Goal: Check status: Check status

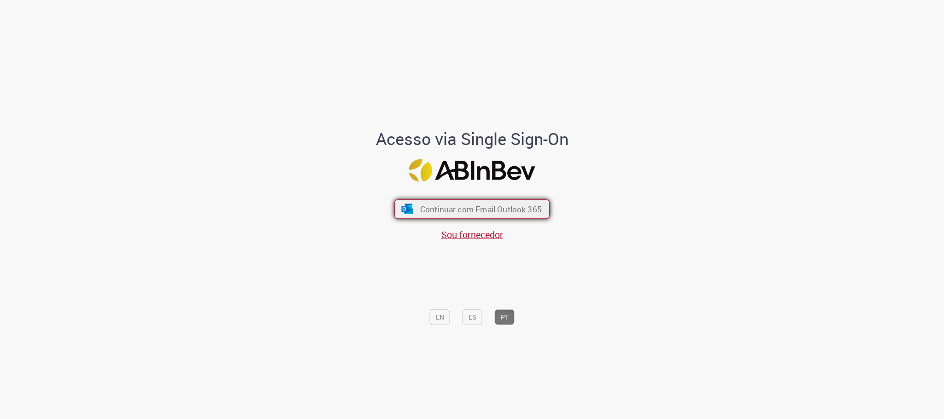
click at [394, 210] on button "Continuar com Email Outlook 365" at bounding box center [471, 209] width 155 height 19
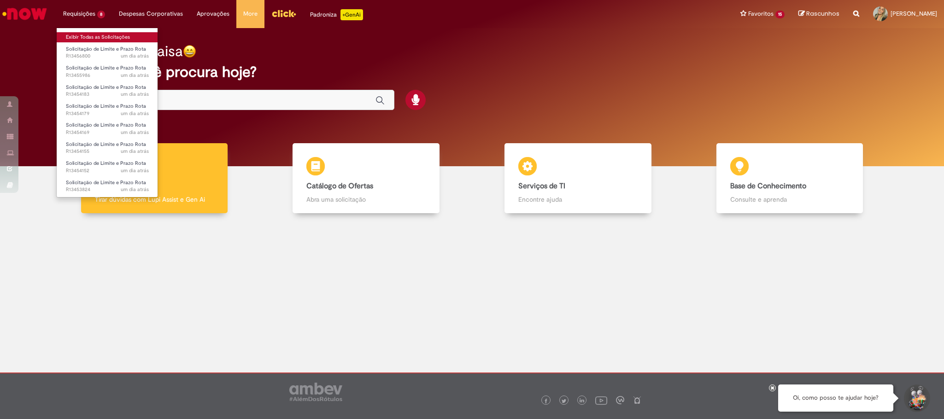
click at [108, 35] on link "Exibir Todas as Solicitações" at bounding box center [107, 37] width 101 height 10
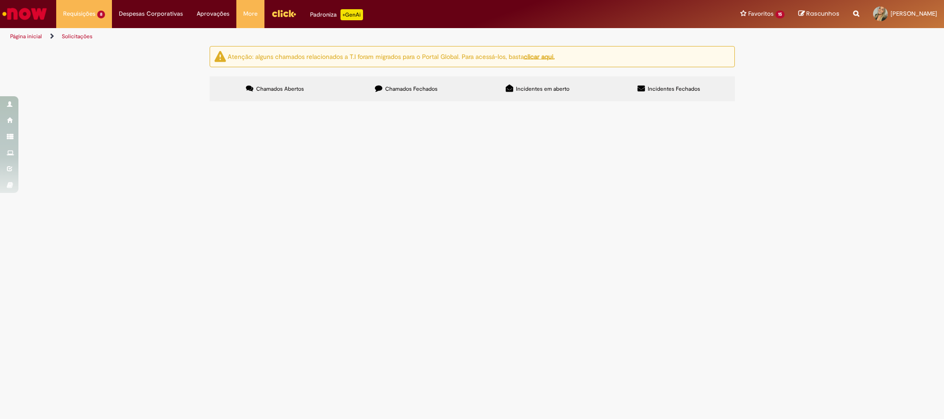
click at [359, 92] on label "Chamados Fechados" at bounding box center [406, 88] width 131 height 25
click at [0, 0] on input "Pesquisar" at bounding box center [0, 0] width 0 height 0
paste input "*********"
type input "*********"
click at [0, 0] on span "Pesquisar" at bounding box center [0, 0] width 0 height 0
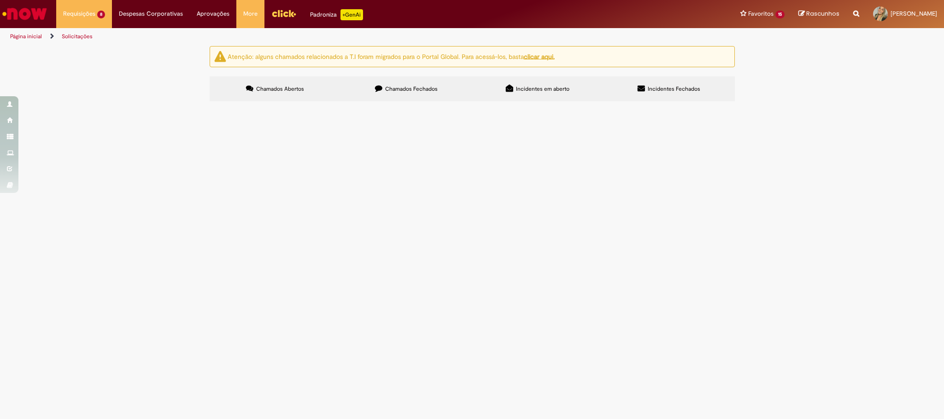
click at [0, 0] on button at bounding box center [0, 0] width 0 height 0
click at [0, 0] on button "Pesquisar" at bounding box center [0, 0] width 0 height 0
click at [0, 0] on span "EC Manutenção segregações do picking - Alinhado com a Transportadora [CDD Vargi…" at bounding box center [0, 0] width 0 height 0
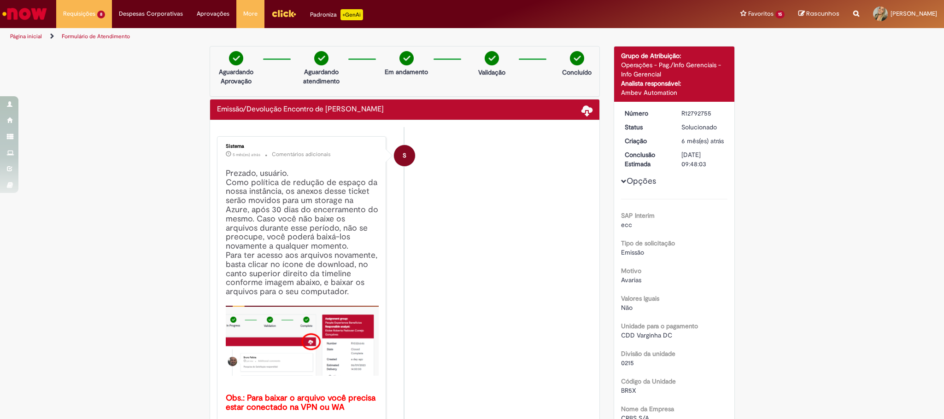
drag, startPoint x: 709, startPoint y: 175, endPoint x: 716, endPoint y: 177, distance: 7.3
click at [716, 169] on dd "[DATE] 09:48:03" at bounding box center [702, 159] width 57 height 18
click at [499, 255] on li "S Sistema 5 mês(es) atrás 5 meses atrás Comentários adicionais Prezado, usuário…" at bounding box center [405, 280] width 376 height 288
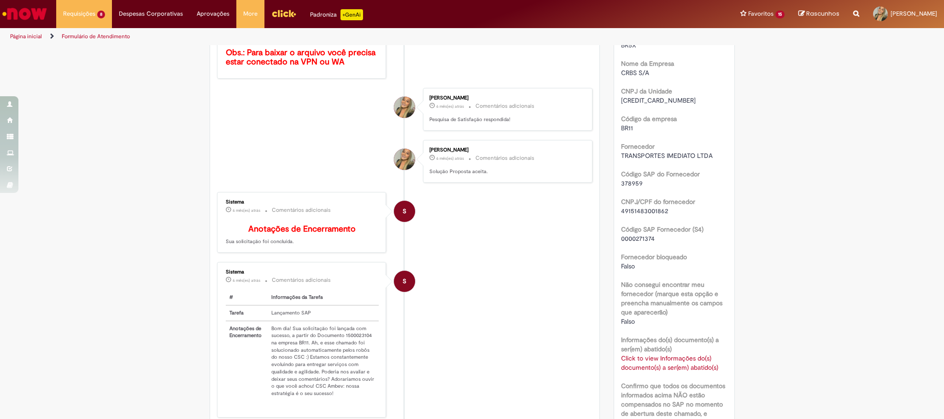
scroll to position [415, 0]
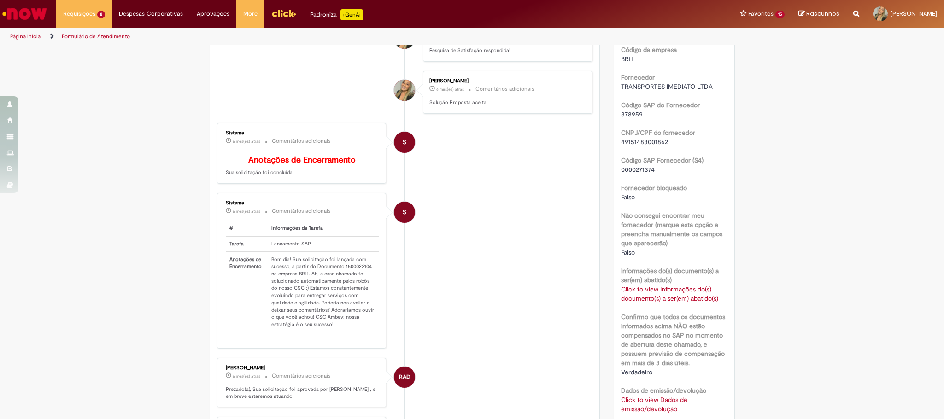
click at [680, 300] on link "Click to view Informações do(s) documento(s) a ser(em) abatido(s)" at bounding box center [669, 294] width 97 height 18
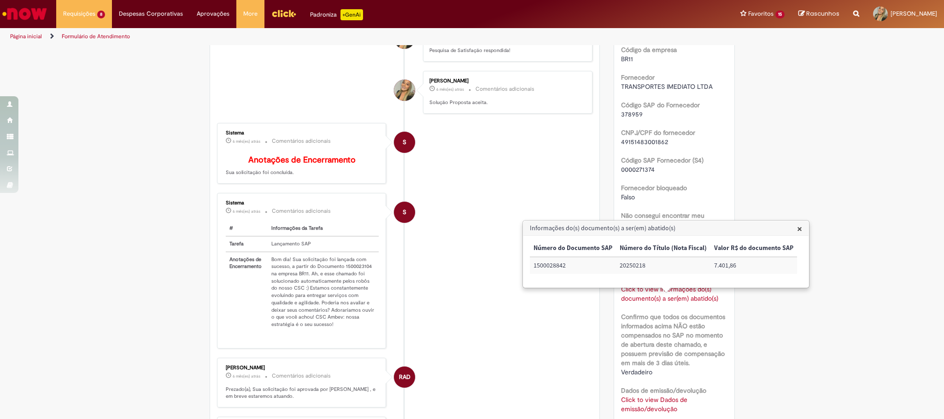
click at [859, 314] on div "Verificar Código de Barras Aguardando Aprovação Aguardando atendimento Em andam…" at bounding box center [472, 203] width 944 height 1142
click at [725, 153] on div "Número R12792755 Status Solucionado Criação 6 mês(es) atrás 6 meses atrás Concl…" at bounding box center [674, 227] width 120 height 1081
click at [773, 104] on div "Verificar Código de Barras Aguardando Aprovação Aguardando atendimento Em andam…" at bounding box center [472, 203] width 944 height 1142
click at [622, 118] on span "378959" at bounding box center [632, 114] width 22 height 8
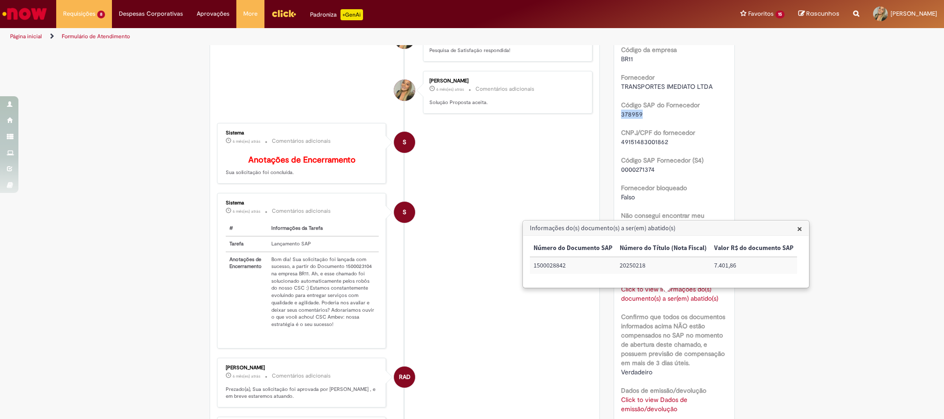
click at [622, 118] on span "378959" at bounding box center [632, 114] width 22 height 8
click at [640, 146] on span "49151483001862" at bounding box center [644, 142] width 47 height 8
click at [642, 174] on span "0000271374" at bounding box center [638, 169] width 34 height 8
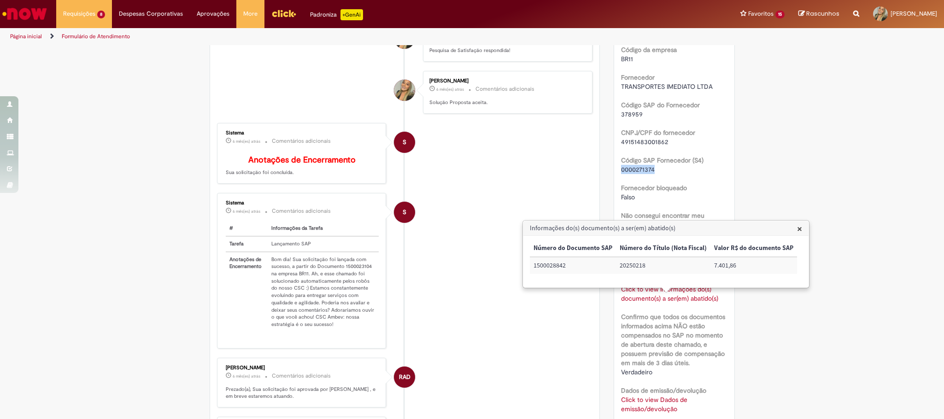
click at [642, 174] on span "0000271374" at bounding box center [638, 169] width 34 height 8
click at [754, 168] on div "Verificar Código de Barras Aguardando Aprovação Aguardando atendimento Em andam…" at bounding box center [472, 203] width 944 height 1142
click at [797, 228] on span "×" at bounding box center [799, 228] width 5 height 12
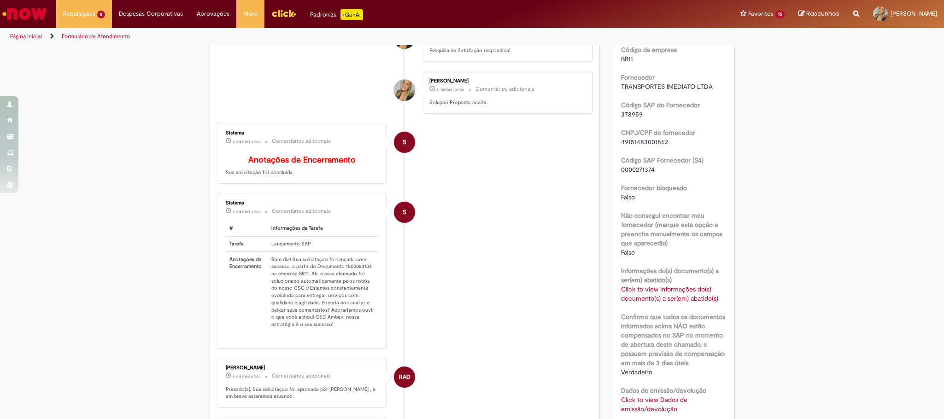
scroll to position [484, 0]
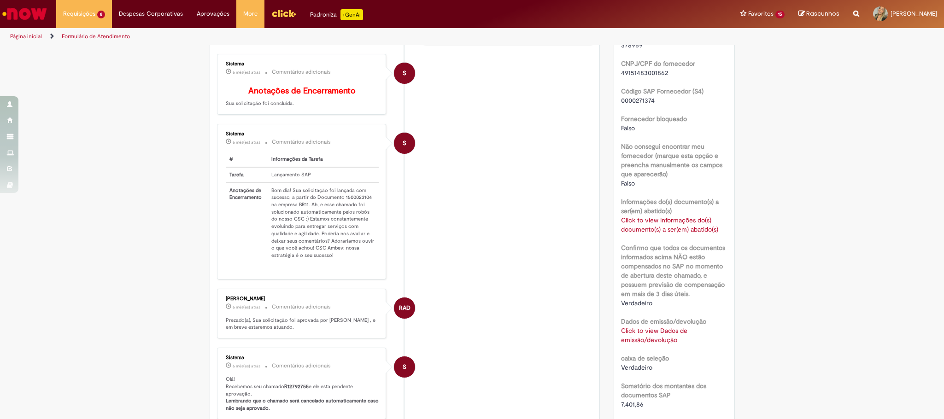
click at [654, 231] on link "Click to view Informações do(s) documento(s) a ser(em) abatido(s)" at bounding box center [669, 225] width 97 height 18
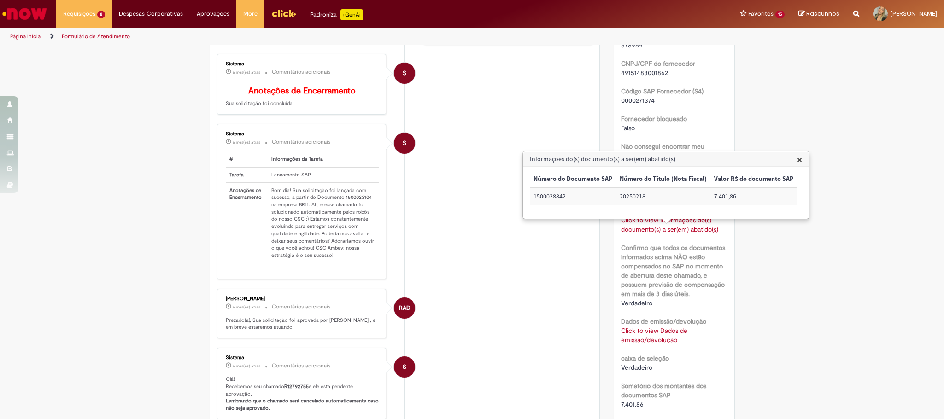
click at [804, 208] on div "× Número do Documento SAP Número do Título (Nota Fiscal) Valor R$ do documento …" at bounding box center [665, 193] width 285 height 52
click at [797, 163] on span "×" at bounding box center [799, 159] width 5 height 12
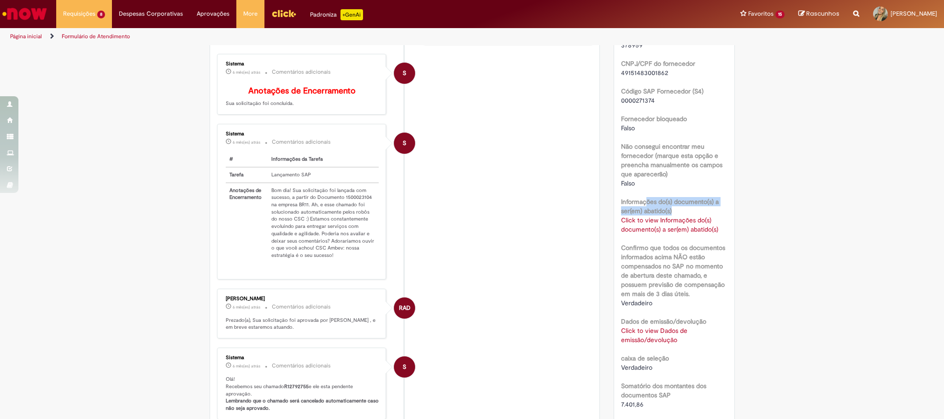
drag, startPoint x: 643, startPoint y: 213, endPoint x: 694, endPoint y: 220, distance: 51.6
click at [694, 216] on label "Informações do(s) documento(s) a ser(em) abatido(s)" at bounding box center [674, 206] width 106 height 18
click at [584, 227] on li "S Sistema 6 mês(es) atrás 6 meses atrás Comentários adicionais # Informações da…" at bounding box center [405, 202] width 376 height 156
click at [626, 234] on link "Click to view Informações do(s) documento(s) a ser(em) abatido(s)" at bounding box center [669, 225] width 97 height 18
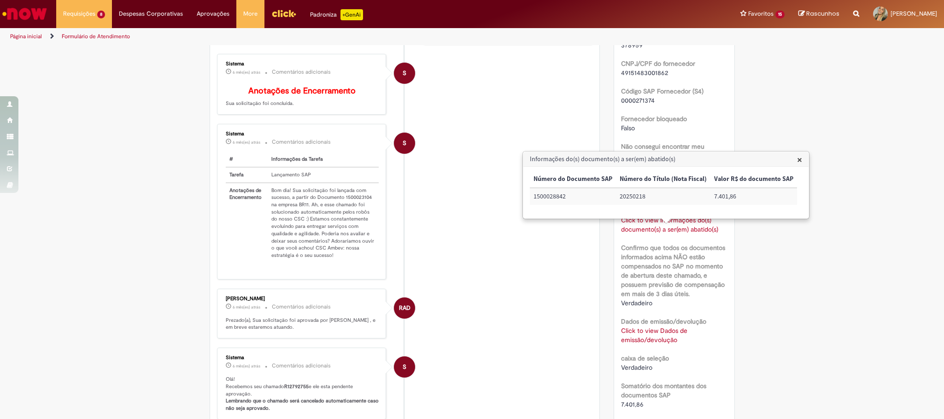
click at [543, 356] on li "S Sistema 6 mês(es) atrás 6 meses atrás Comentários adicionais Olá! Recebemos s…" at bounding box center [405, 384] width 376 height 72
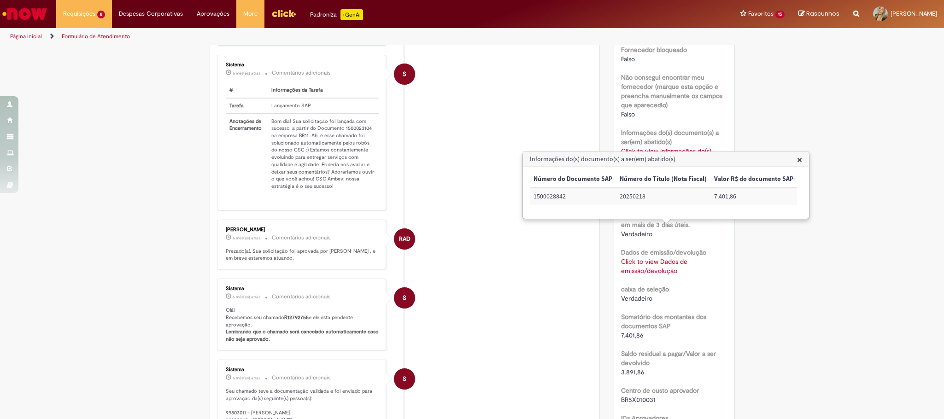
scroll to position [760, 0]
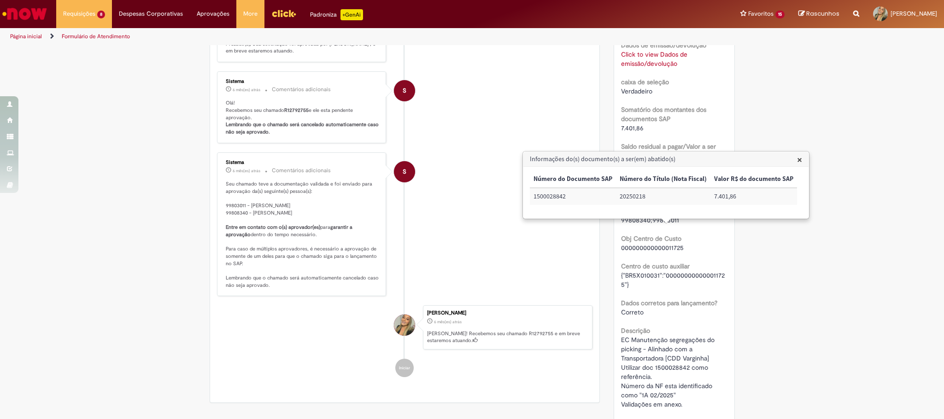
click at [797, 158] on span "×" at bounding box center [799, 159] width 5 height 12
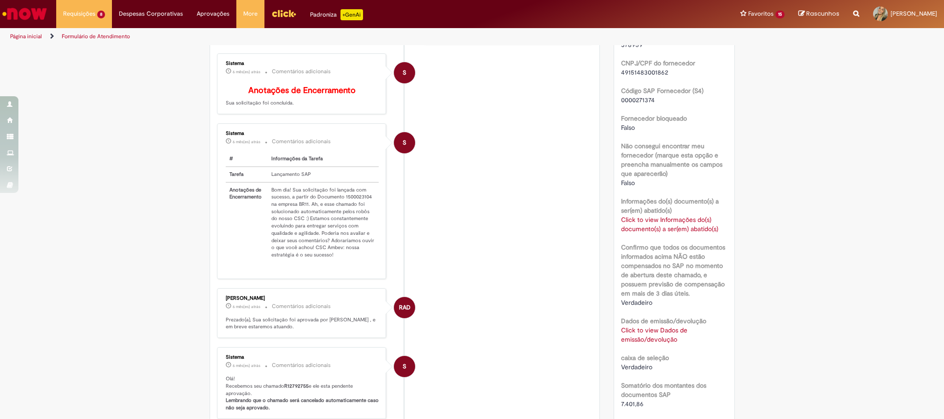
scroll to position [553, 0]
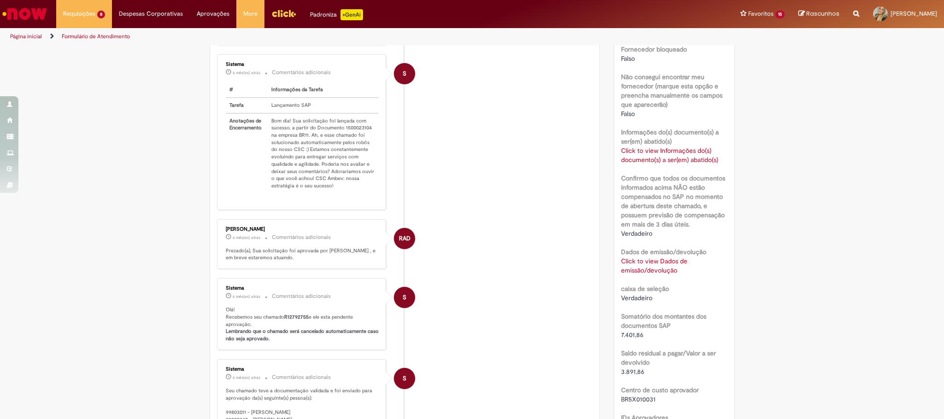
click at [661, 275] on link "Click to view Dados de emissão/devolução" at bounding box center [654, 266] width 66 height 18
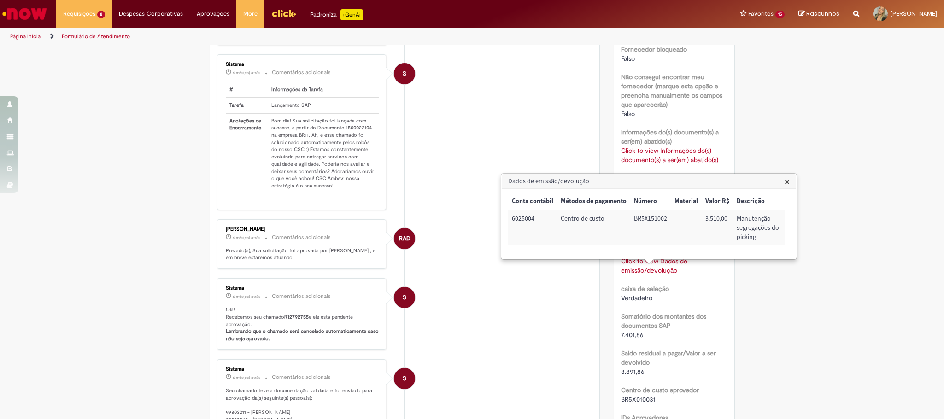
click at [742, 296] on div "Verificar Código de Barras Aguardando Aprovação Aguardando atendimento Em andam…" at bounding box center [472, 64] width 944 height 1142
click at [790, 181] on h3 "Dados de emissão/devolução" at bounding box center [649, 181] width 294 height 15
click at [786, 183] on span "×" at bounding box center [786, 181] width 5 height 12
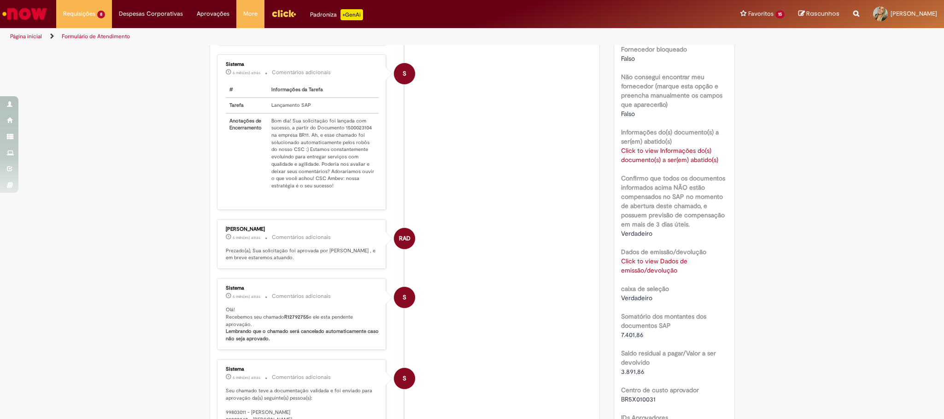
click at [679, 164] on link "Click to view Informações do(s) documento(s) a ser(em) abatido(s)" at bounding box center [669, 155] width 97 height 18
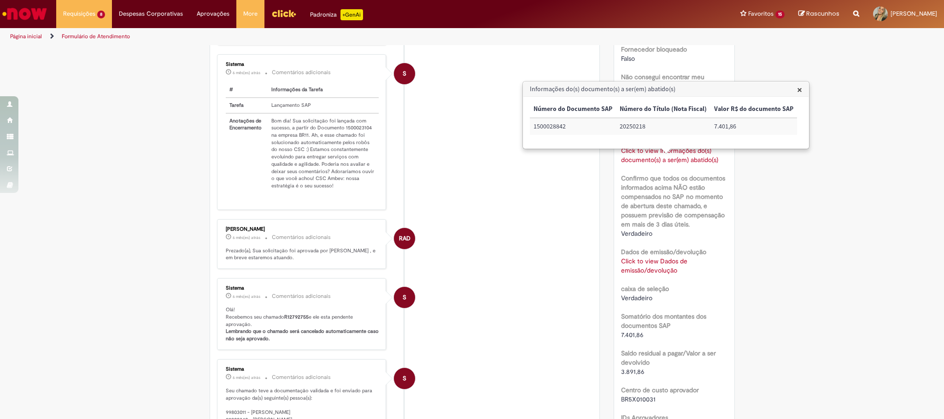
click at [797, 195] on div "Verificar Código de Barras Aguardando Aprovação Aguardando atendimento Em andam…" at bounding box center [472, 64] width 944 height 1142
click at [798, 93] on span "×" at bounding box center [799, 89] width 5 height 12
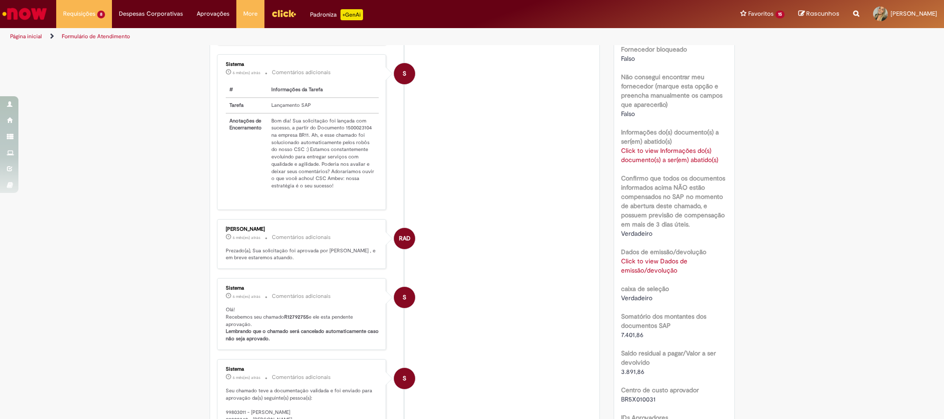
click at [669, 164] on link "Click to view Informações do(s) documento(s) a ser(em) abatido(s)" at bounding box center [669, 155] width 97 height 18
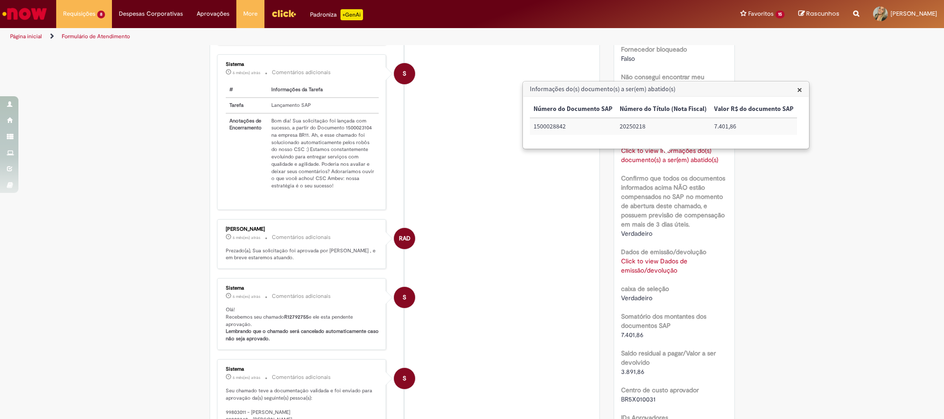
click at [798, 213] on div "Verificar Código de Barras Aguardando Aprovação Aguardando atendimento Em andam…" at bounding box center [472, 64] width 944 height 1142
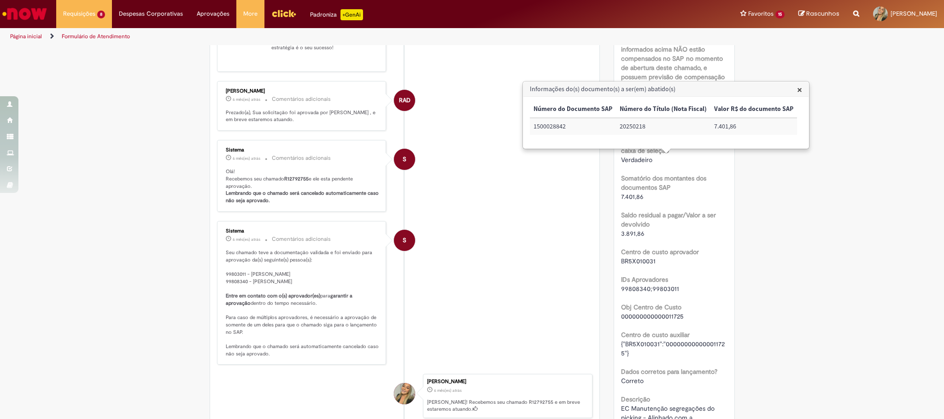
click at [797, 91] on span "×" at bounding box center [799, 89] width 5 height 12
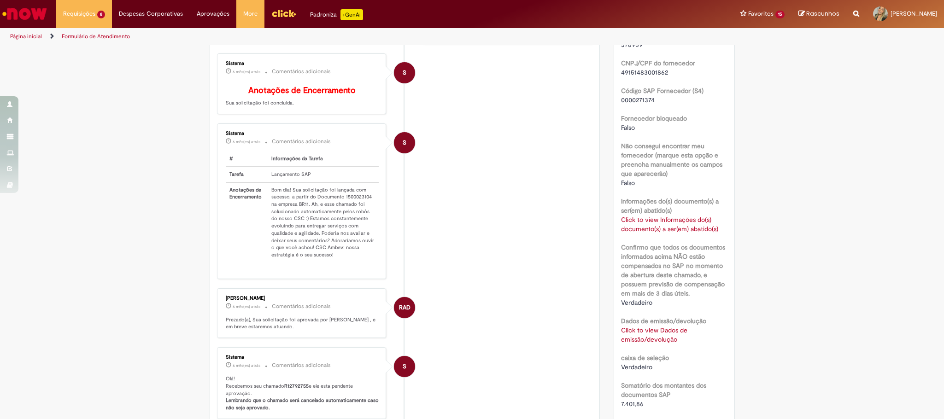
scroll to position [553, 0]
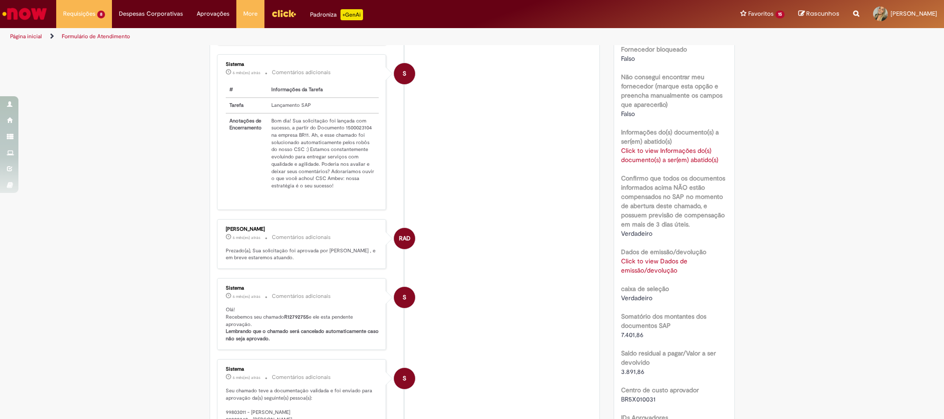
click at [662, 272] on link "Click to view Dados de emissão/devolução" at bounding box center [654, 266] width 66 height 18
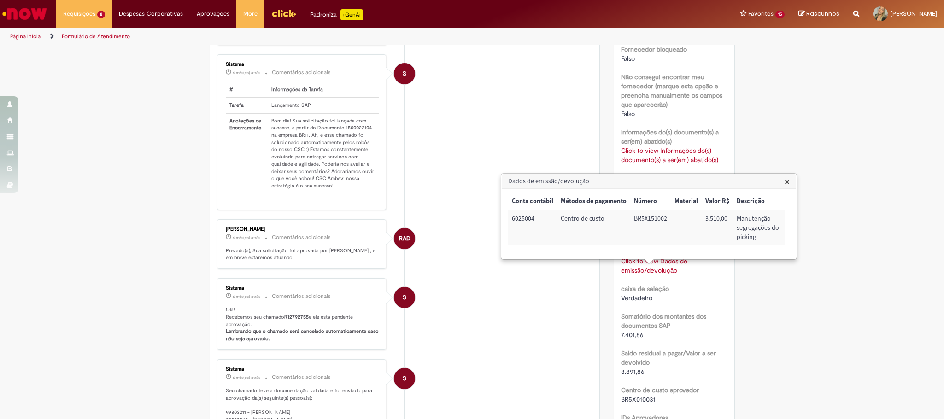
click at [821, 294] on div "Verificar Código de Barras Aguardando Aprovação Aguardando atendimento Em andam…" at bounding box center [472, 64] width 944 height 1142
click at [784, 183] on span "×" at bounding box center [786, 181] width 5 height 12
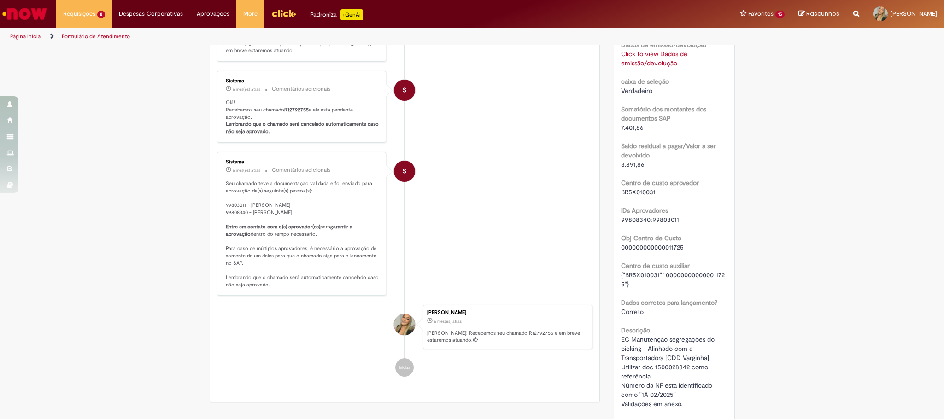
scroll to position [830, 0]
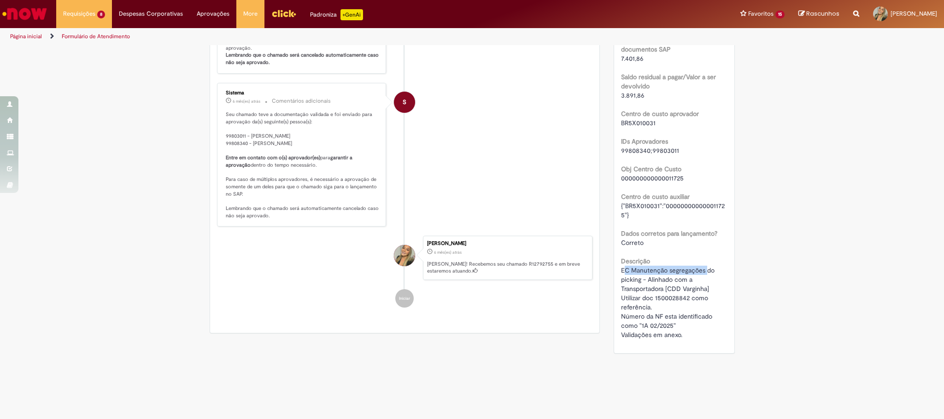
drag, startPoint x: 621, startPoint y: 275, endPoint x: 703, endPoint y: 281, distance: 82.6
click at [703, 281] on span "EC Manutenção segregações do picking - Alinhado com a Transportadora [CDD Vargi…" at bounding box center [668, 302] width 95 height 73
click at [694, 293] on span "EC Manutenção segregações do picking - Alinhado com a Transportadora [CDD Vargi…" at bounding box center [668, 302] width 95 height 73
click at [623, 289] on span "EC Manutenção segregações do picking - Alinhado com a Transportadora [CDD Vargi…" at bounding box center [668, 302] width 95 height 73
drag, startPoint x: 614, startPoint y: 281, endPoint x: 688, endPoint y: 298, distance: 76.3
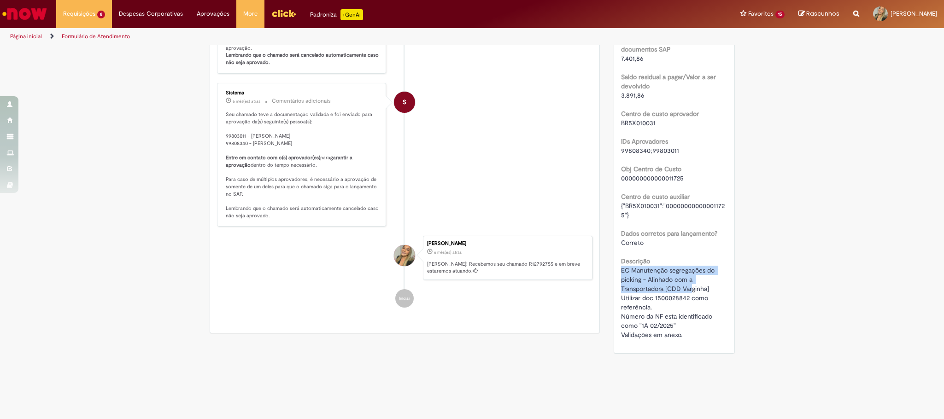
click at [683, 330] on div "EC Manutenção segregações do picking - Alinhado com a Transportadora [CDD Vargi…" at bounding box center [674, 303] width 106 height 74
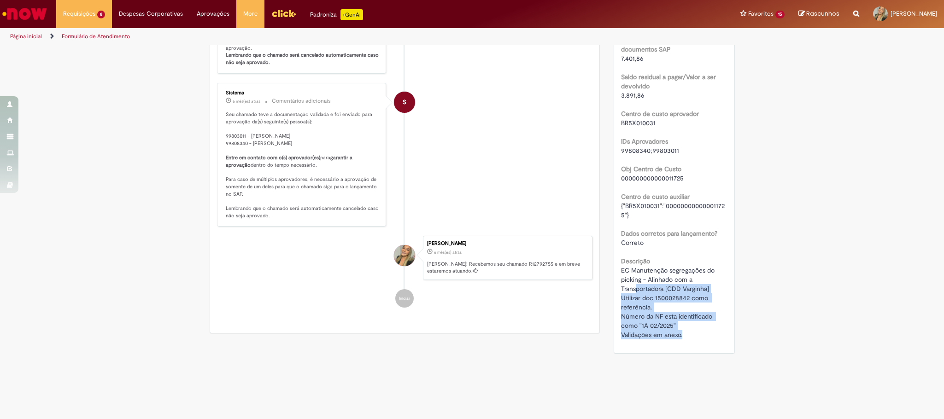
drag, startPoint x: 693, startPoint y: 348, endPoint x: 631, endPoint y: 298, distance: 78.9
click at [633, 294] on span "EC Manutenção segregações do picking - Alinhado com a Transportadora [CDD Vargi…" at bounding box center [668, 302] width 95 height 73
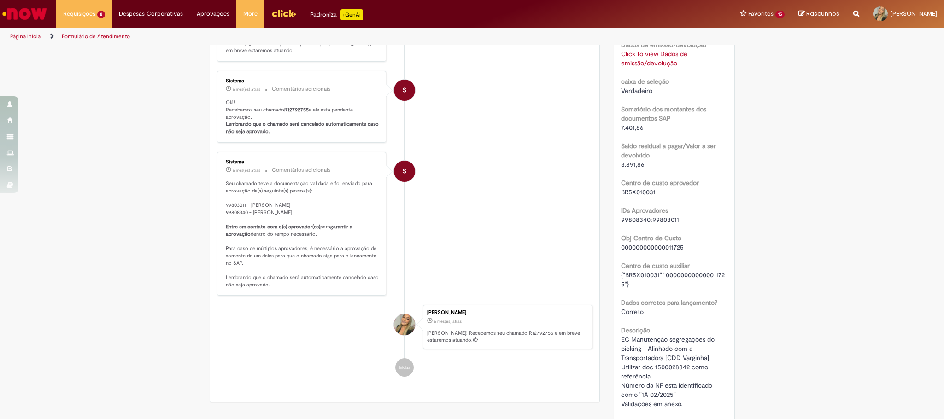
drag, startPoint x: 235, startPoint y: 207, endPoint x: 343, endPoint y: 223, distance: 108.5
click at [343, 223] on p "Seu chamado teve a documentação validada e foi enviado para aprovação da(s) seg…" at bounding box center [302, 234] width 153 height 109
click at [343, 224] on p "Seu chamado teve a documentação validada e foi enviado para aprovação da(s) seg…" at bounding box center [302, 234] width 153 height 109
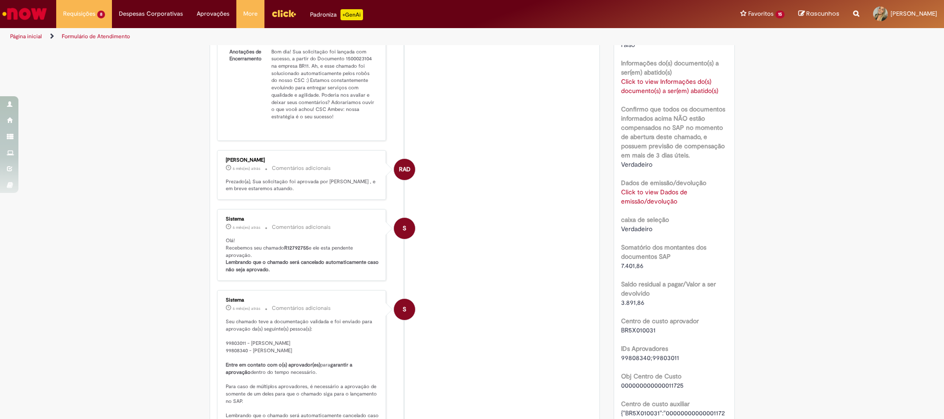
scroll to position [484, 0]
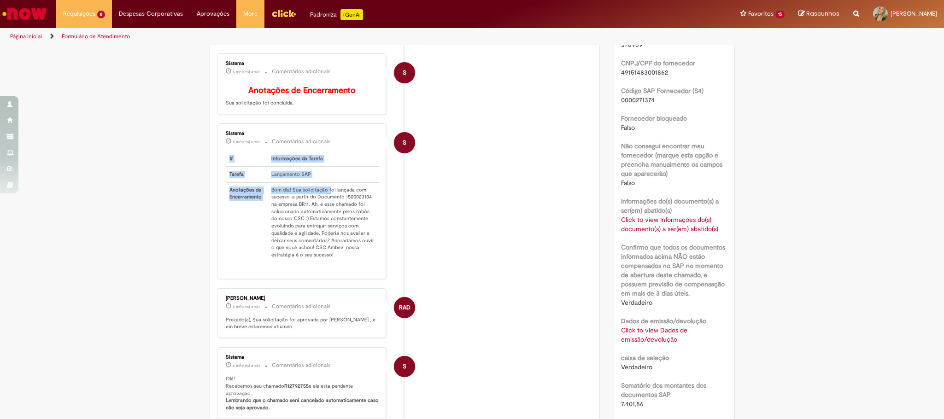
drag, startPoint x: 336, startPoint y: 196, endPoint x: 379, endPoint y: 195, distance: 43.3
click at [379, 195] on div "Sistema 6 mês(es) atrás 6 meses atrás Comentários adicionais # Informações da T…" at bounding box center [301, 201] width 169 height 156
click at [343, 221] on td "Bom dia! Sua solicitação foi lançada com sucesso, a partir do Documento 1500023…" at bounding box center [323, 222] width 111 height 80
click at [428, 240] on li "S Sistema 6 mês(es) atrás 6 meses atrás Comentários adicionais # Informações da…" at bounding box center [405, 201] width 376 height 156
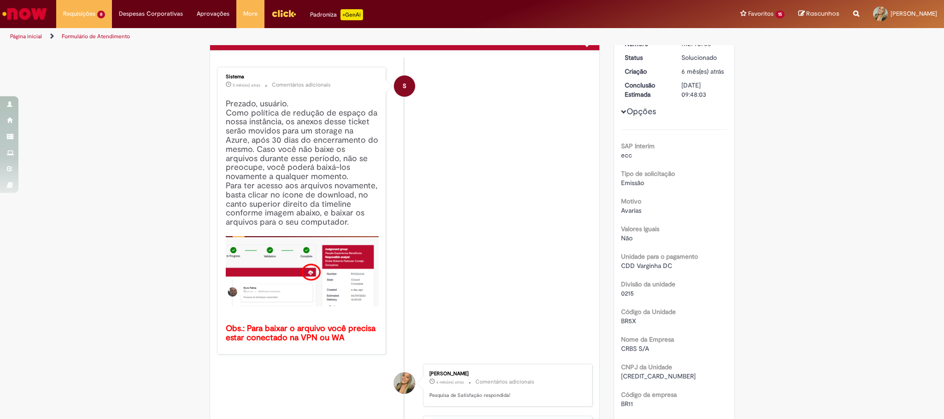
scroll to position [0, 0]
